Goal: Information Seeking & Learning: Learn about a topic

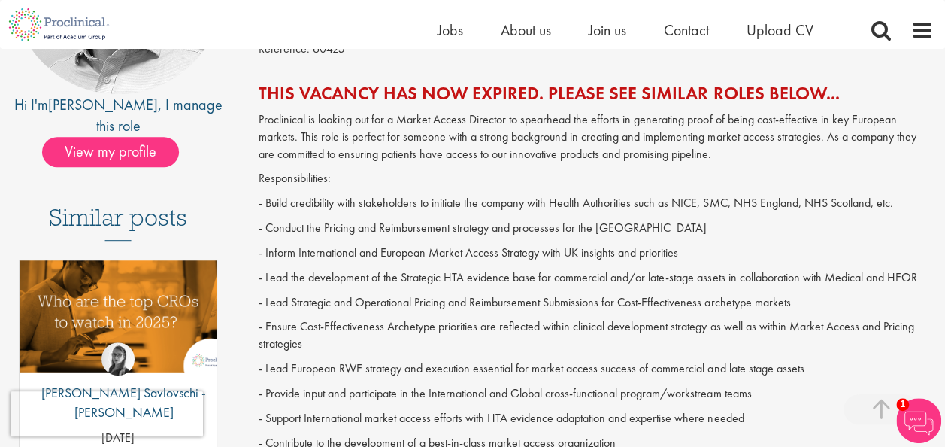
scroll to position [195, 0]
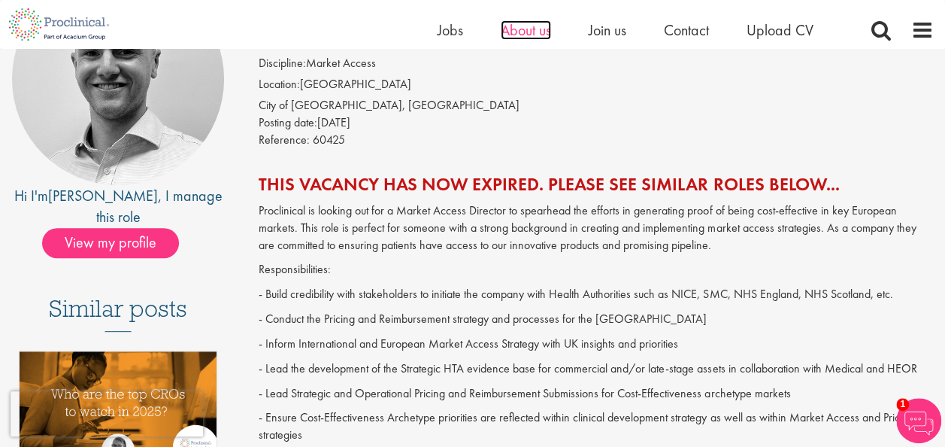
click at [510, 32] on span "About us" at bounding box center [526, 30] width 50 height 20
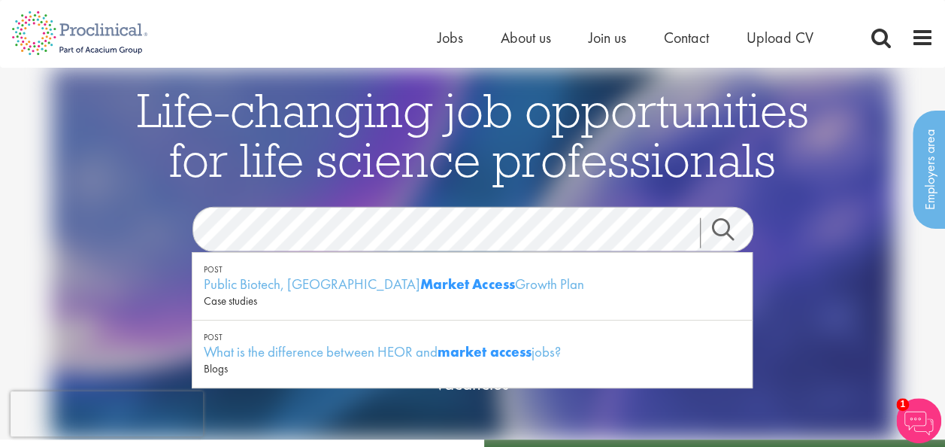
click at [726, 230] on link "Search" at bounding box center [732, 232] width 65 height 30
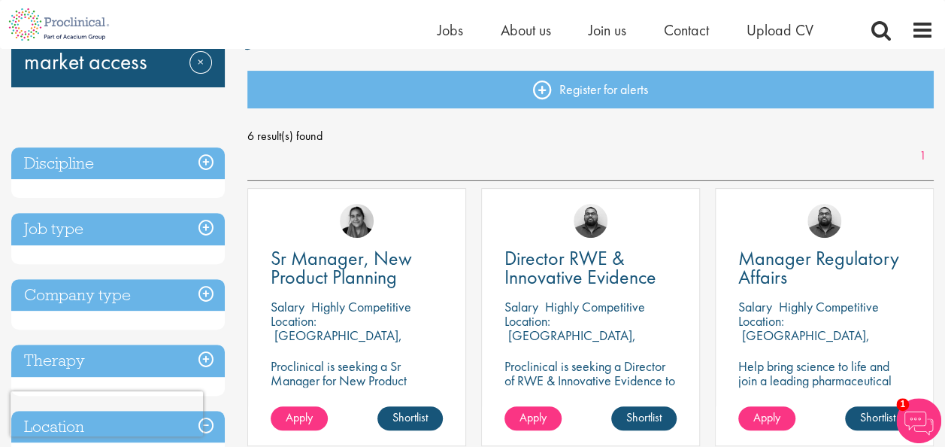
scroll to position [145, 0]
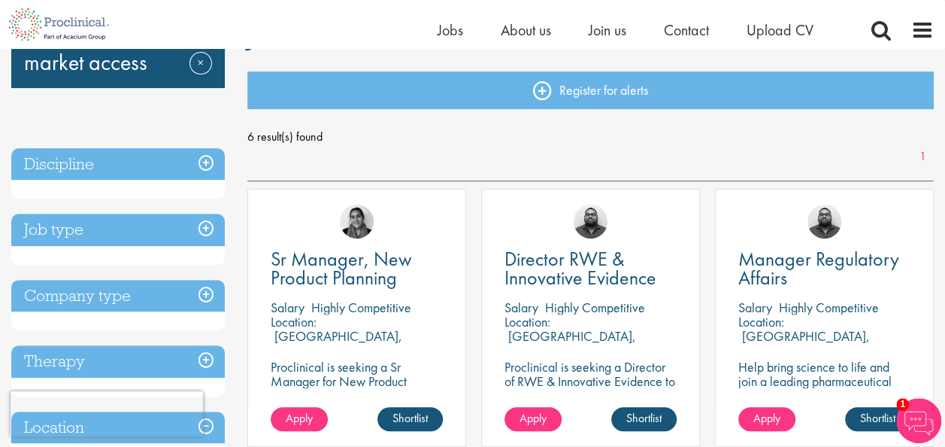
click at [156, 227] on h3 "Job type" at bounding box center [117, 229] width 213 height 32
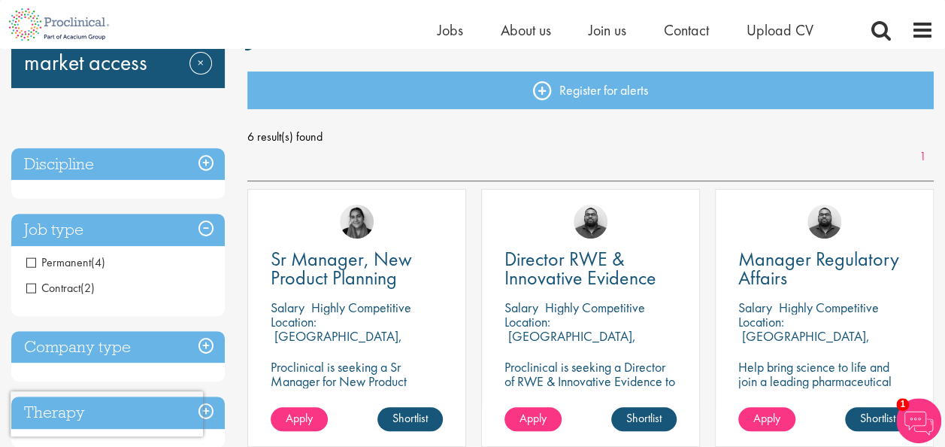
click at [77, 260] on span "Permanent" at bounding box center [58, 262] width 65 height 16
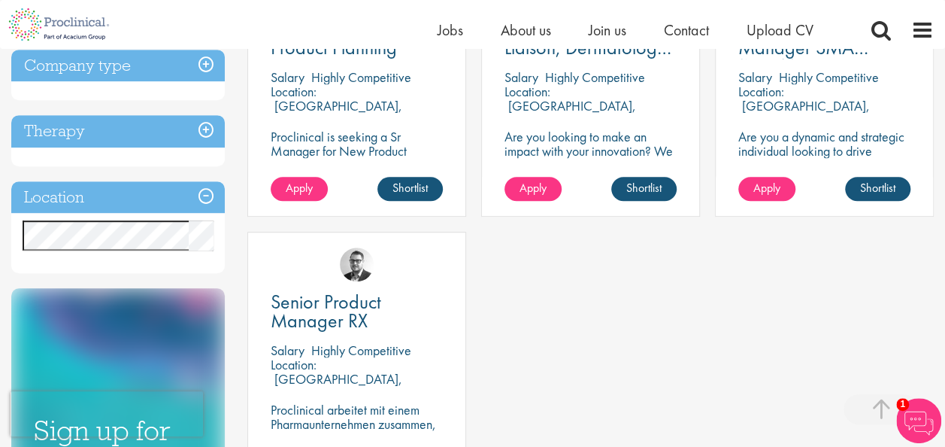
scroll to position [376, 0]
